Goal: Transaction & Acquisition: Download file/media

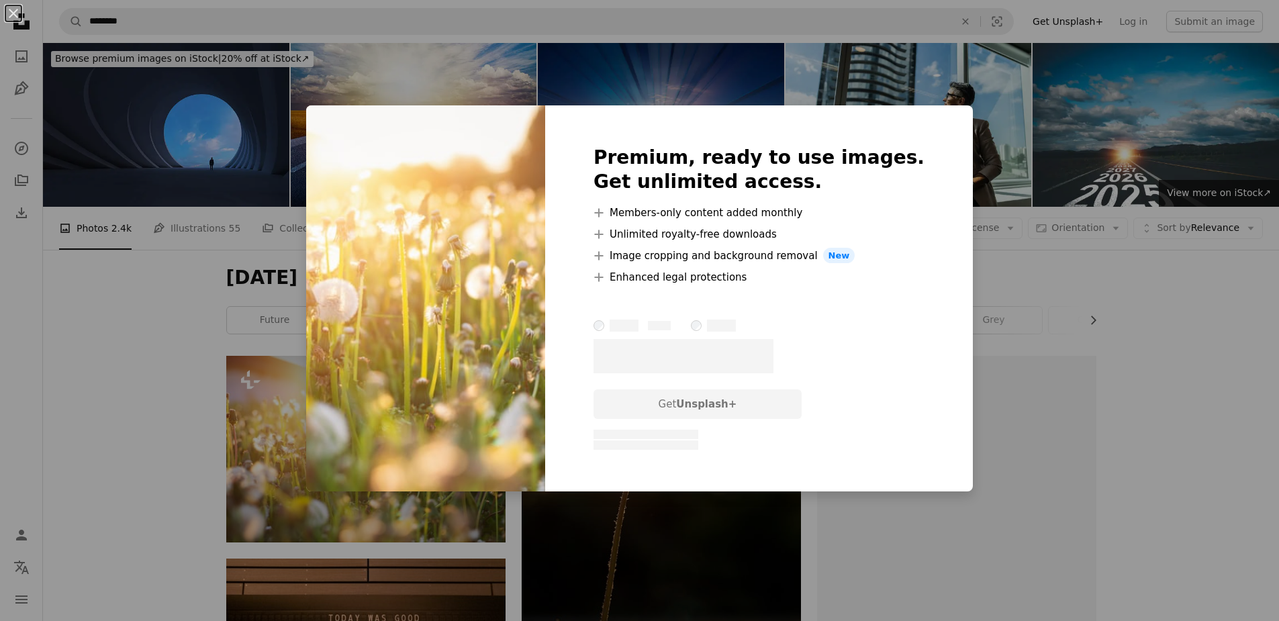
scroll to position [134, 0]
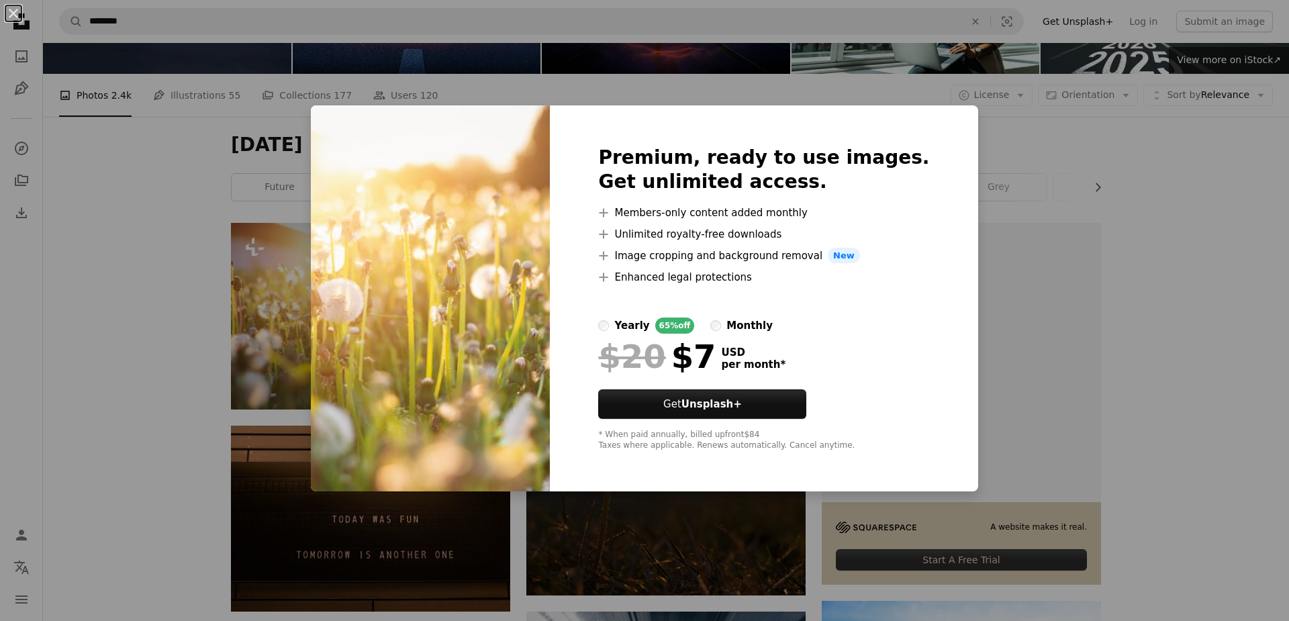
click at [1214, 170] on div "An X shape Premium, ready to use images. Get unlimited access. A plus sign Memb…" at bounding box center [644, 310] width 1289 height 621
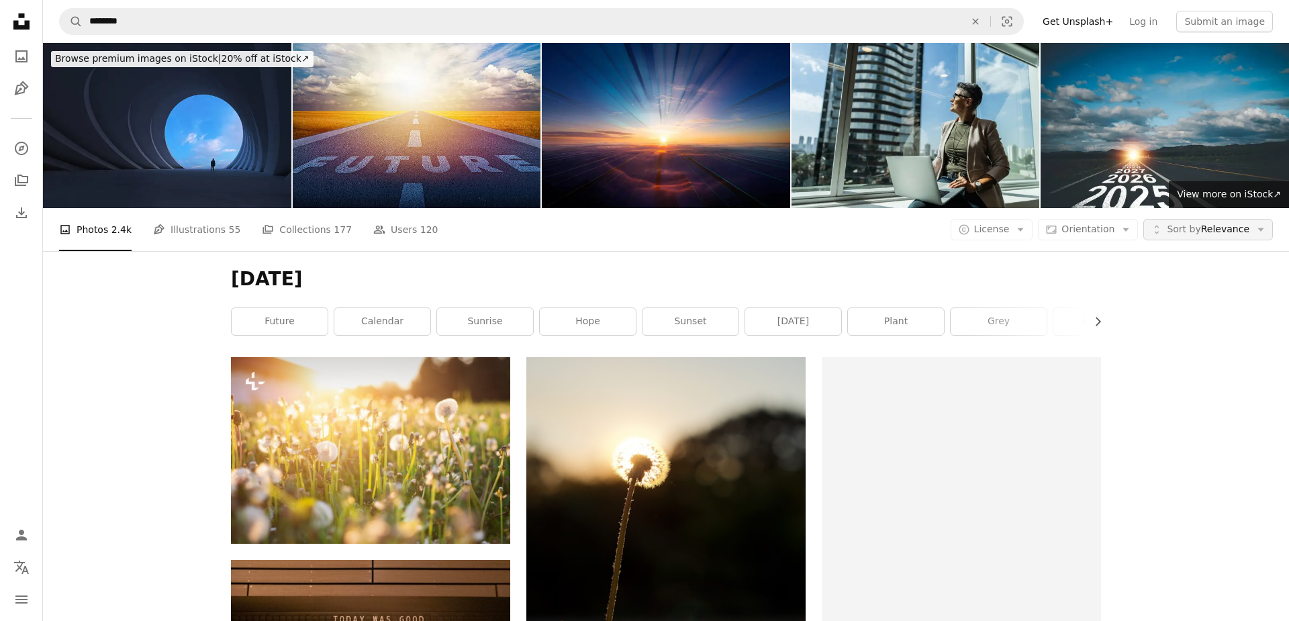
click at [1241, 222] on button "Unfold Sort by Relevance Arrow down" at bounding box center [1209, 229] width 130 height 21
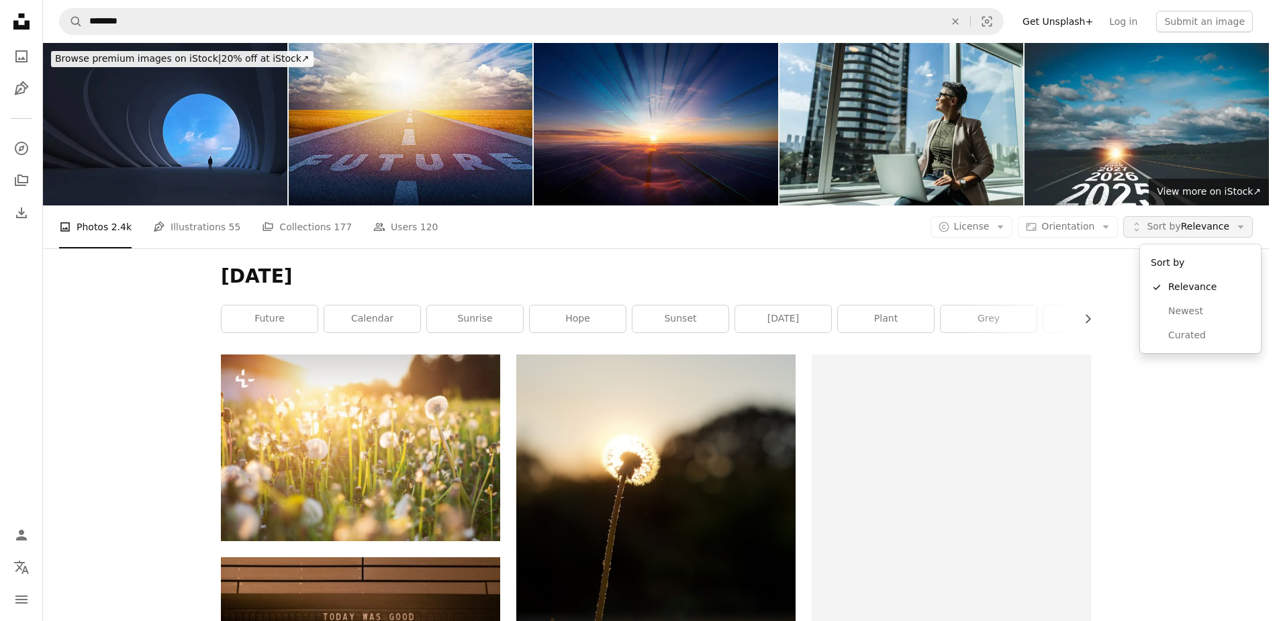
click at [1241, 222] on button "Unfold Sort by Relevance Arrow down" at bounding box center [1189, 226] width 130 height 21
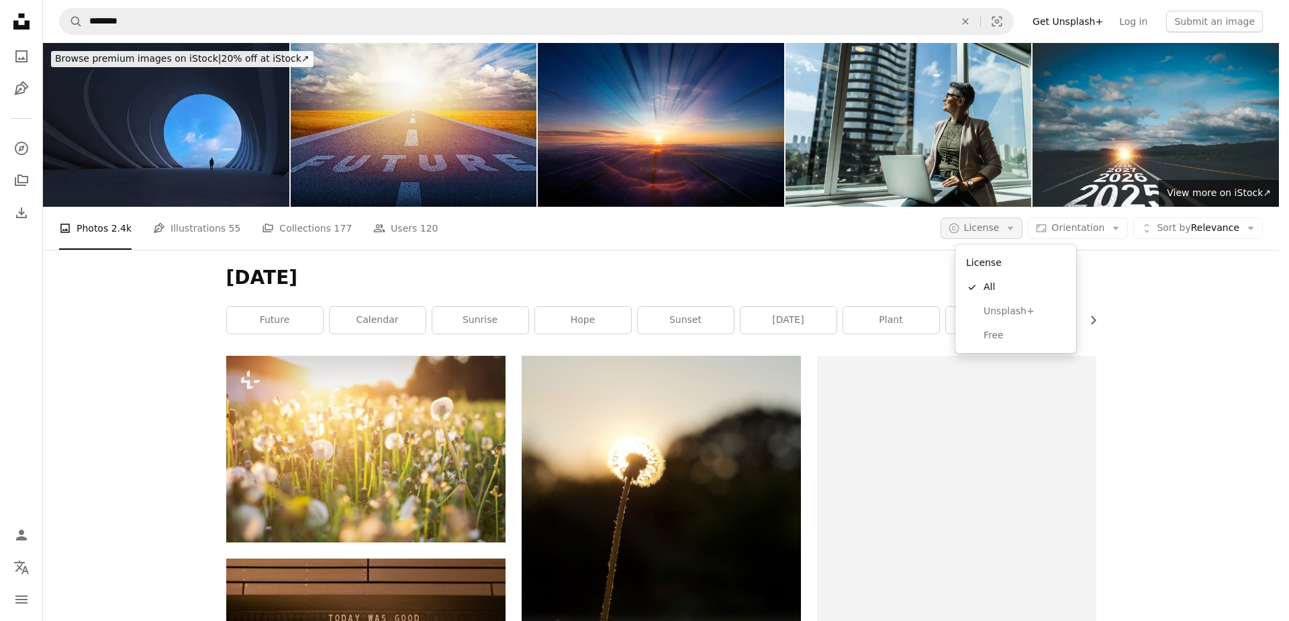
click at [1017, 232] on icon "Arrow down" at bounding box center [1011, 228] width 12 height 12
click at [1008, 335] on span "Free" at bounding box center [1025, 335] width 82 height 13
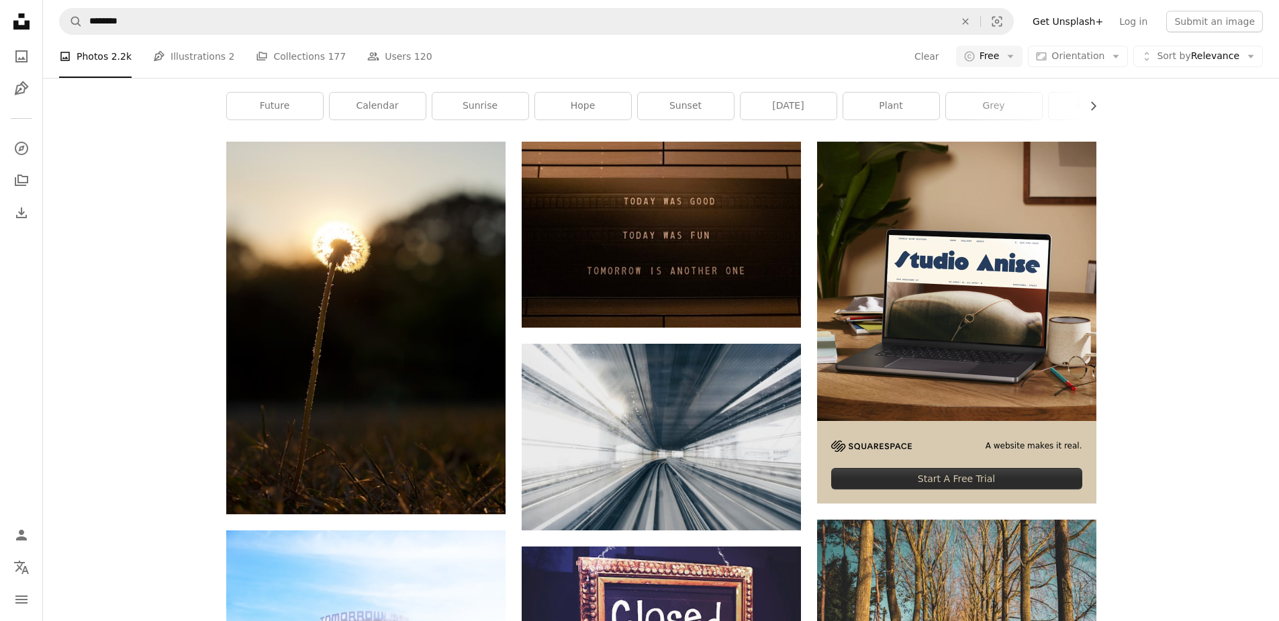
scroll to position [201, 0]
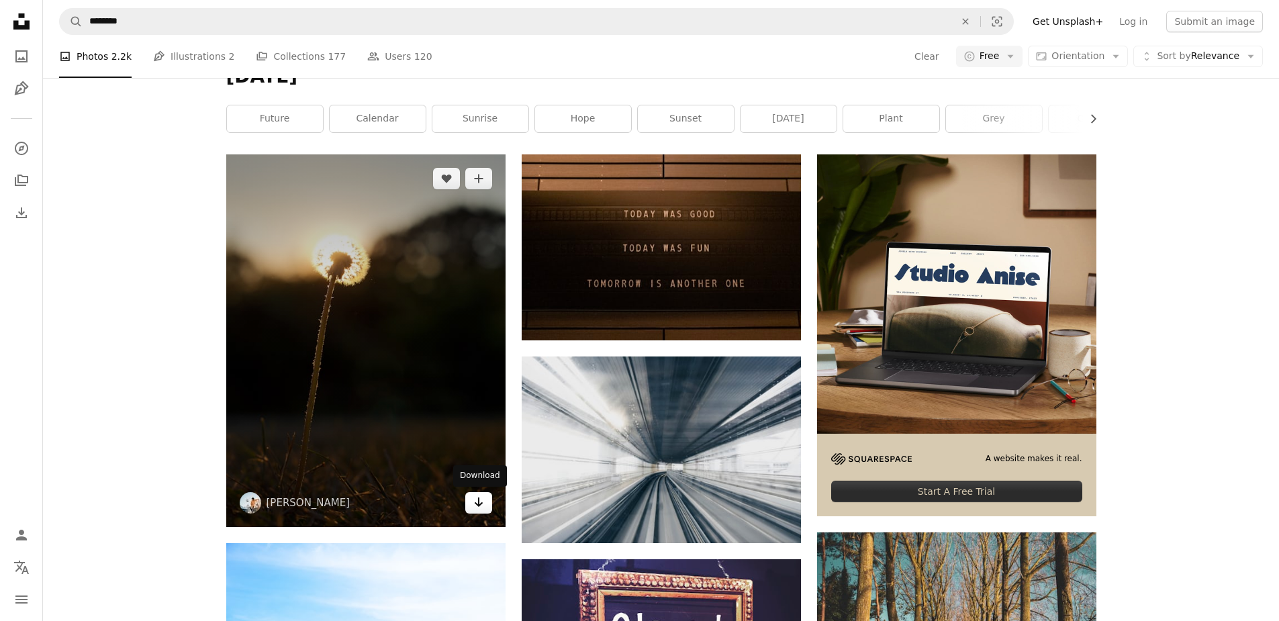
click at [477, 502] on icon "Arrow pointing down" at bounding box center [478, 502] width 11 height 16
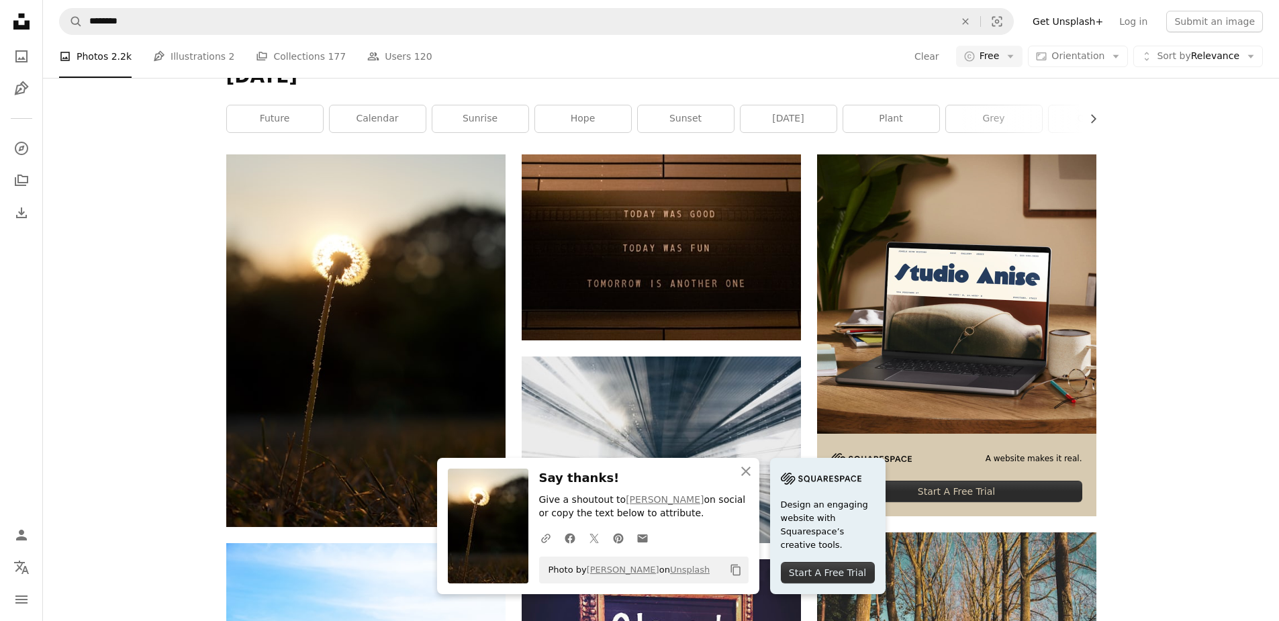
drag, startPoint x: 639, startPoint y: 581, endPoint x: 586, endPoint y: 582, distance: 53.1
click at [586, 582] on div "Photo by [PERSON_NAME] on Unsplash Copy content" at bounding box center [644, 570] width 210 height 27
drag, startPoint x: 586, startPoint y: 582, endPoint x: 588, endPoint y: 574, distance: 8.8
copy link "[PERSON_NAME]"
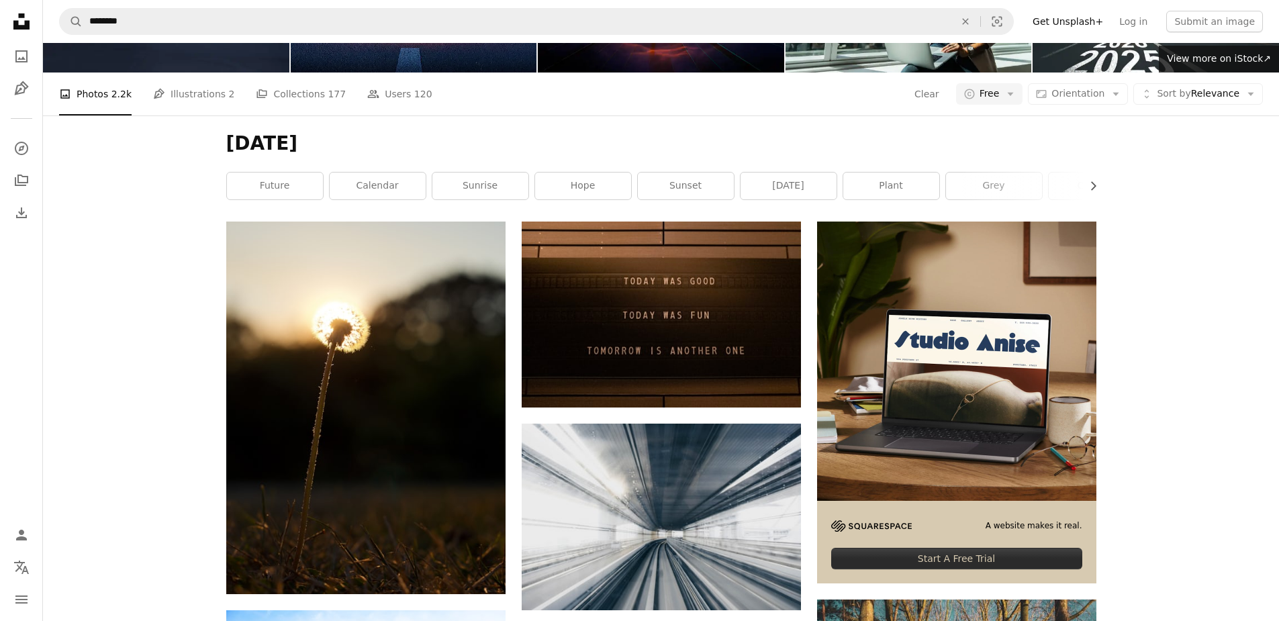
scroll to position [0, 0]
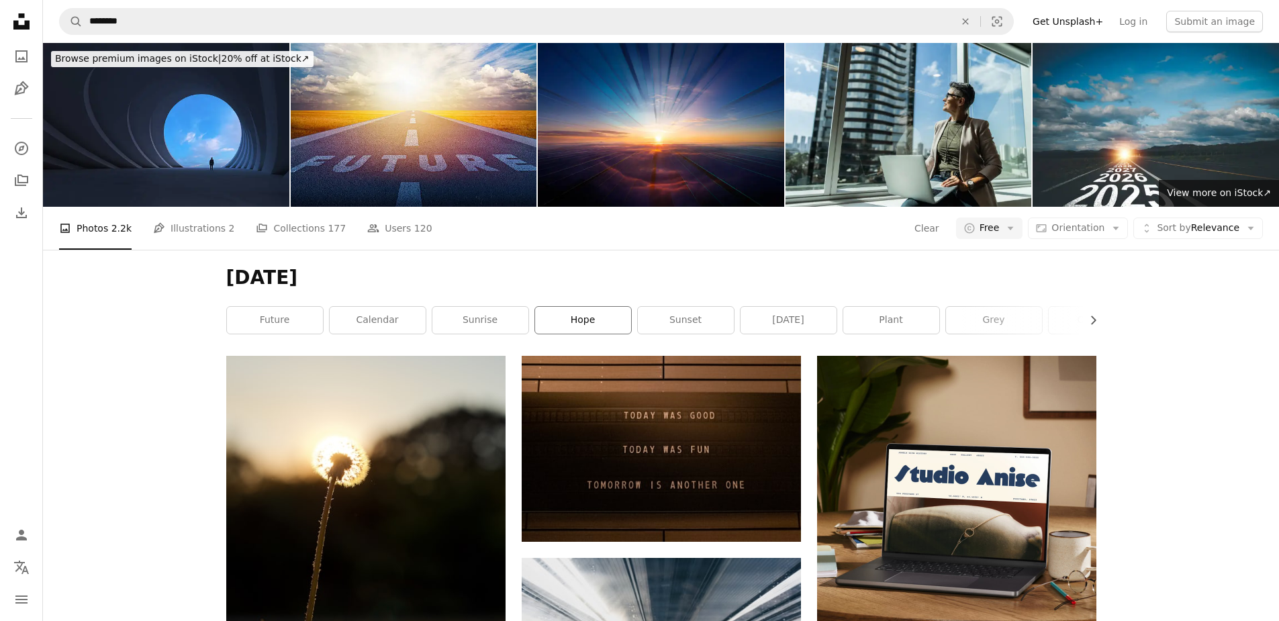
click at [578, 312] on link "hope" at bounding box center [583, 320] width 96 height 27
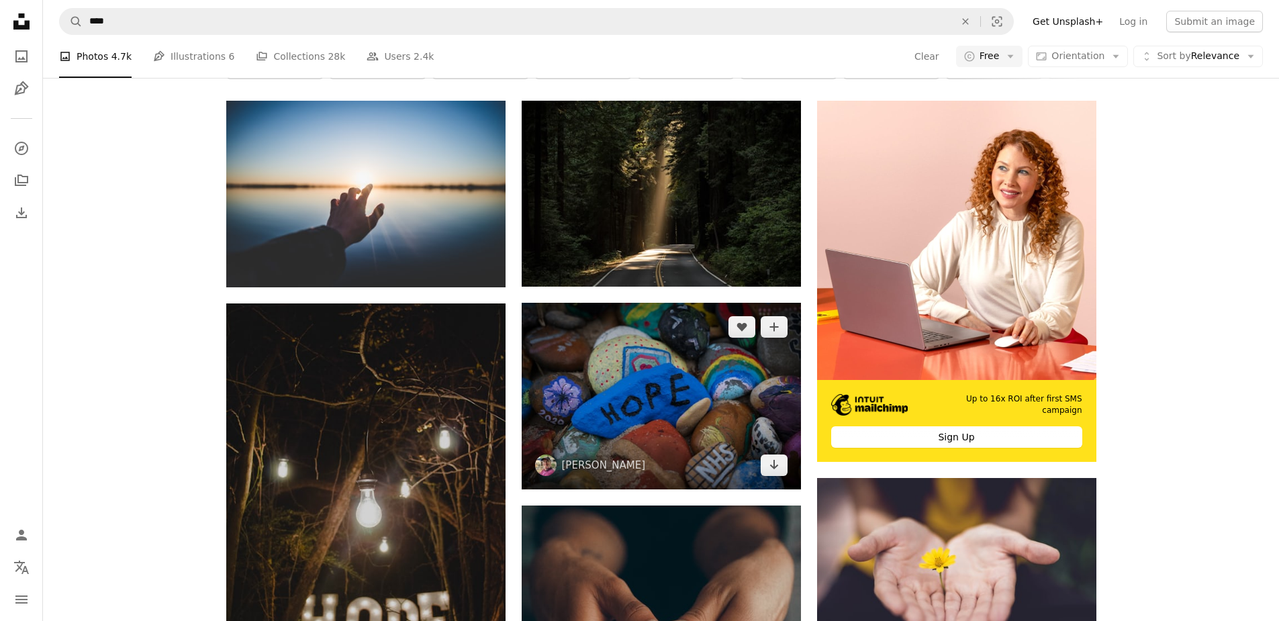
scroll to position [134, 0]
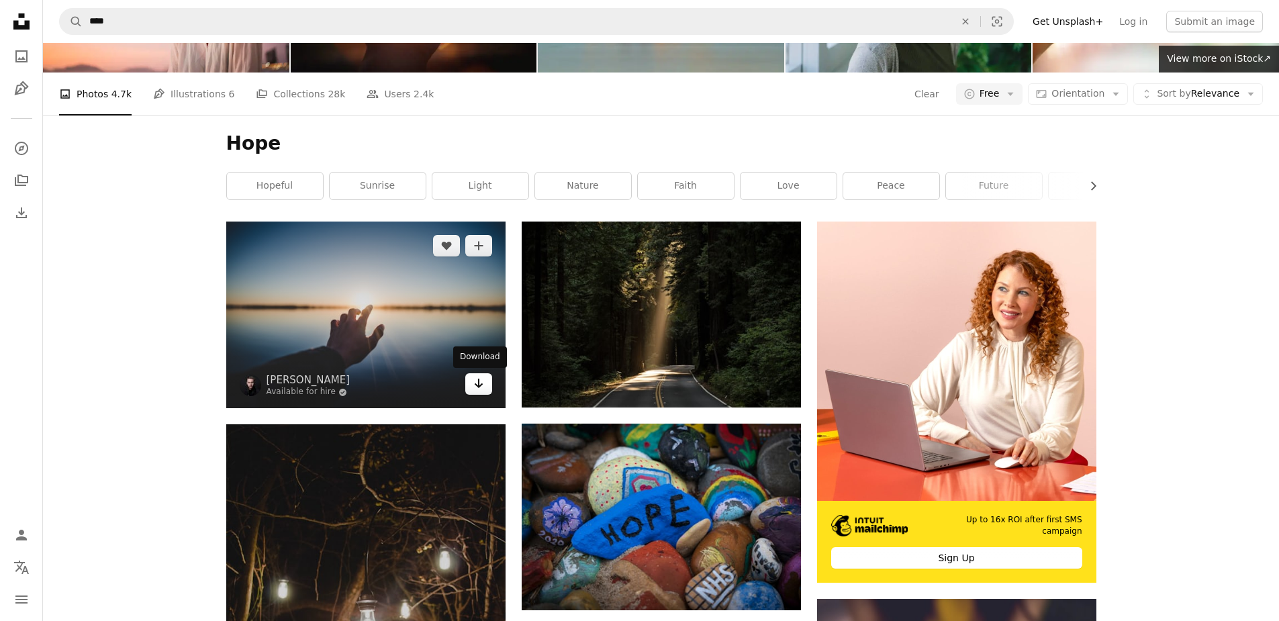
click at [489, 388] on link "Arrow pointing down" at bounding box center [478, 383] width 27 height 21
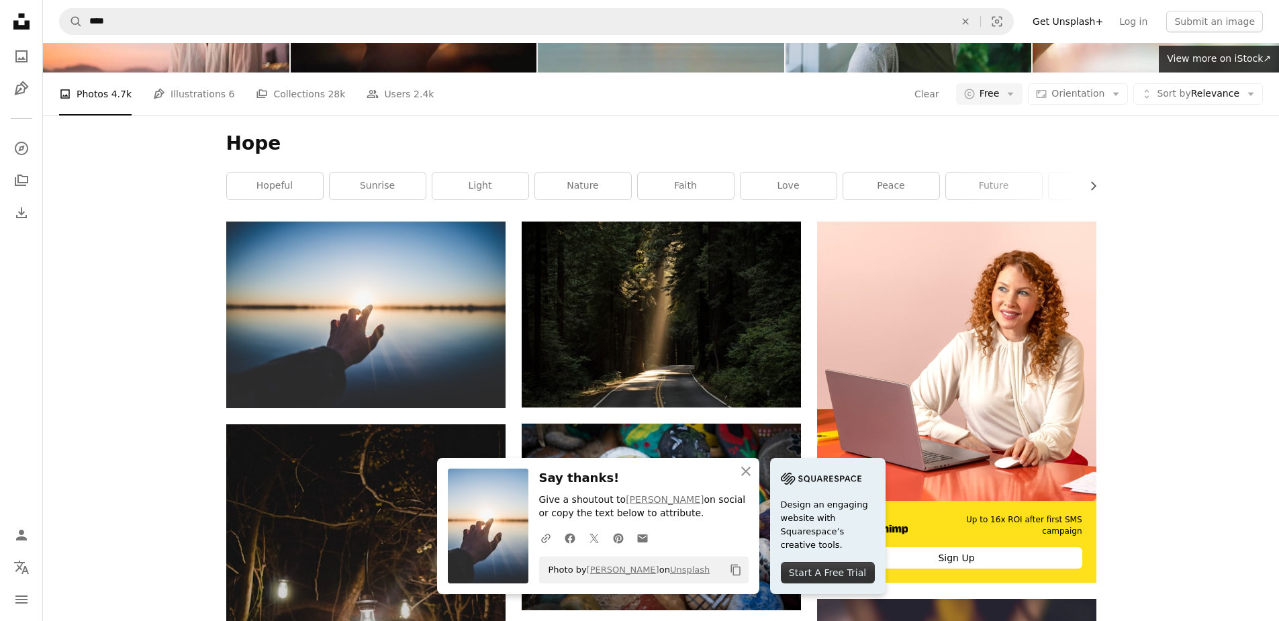
drag, startPoint x: 586, startPoint y: 561, endPoint x: 661, endPoint y: 562, distance: 75.2
click at [661, 562] on span "Photo by [PERSON_NAME] on Unsplash" at bounding box center [626, 569] width 169 height 21
drag, startPoint x: 661, startPoint y: 562, endPoint x: 622, endPoint y: 572, distance: 40.9
copy link "[PERSON_NAME]"
